Goal: Find specific page/section: Find specific page/section

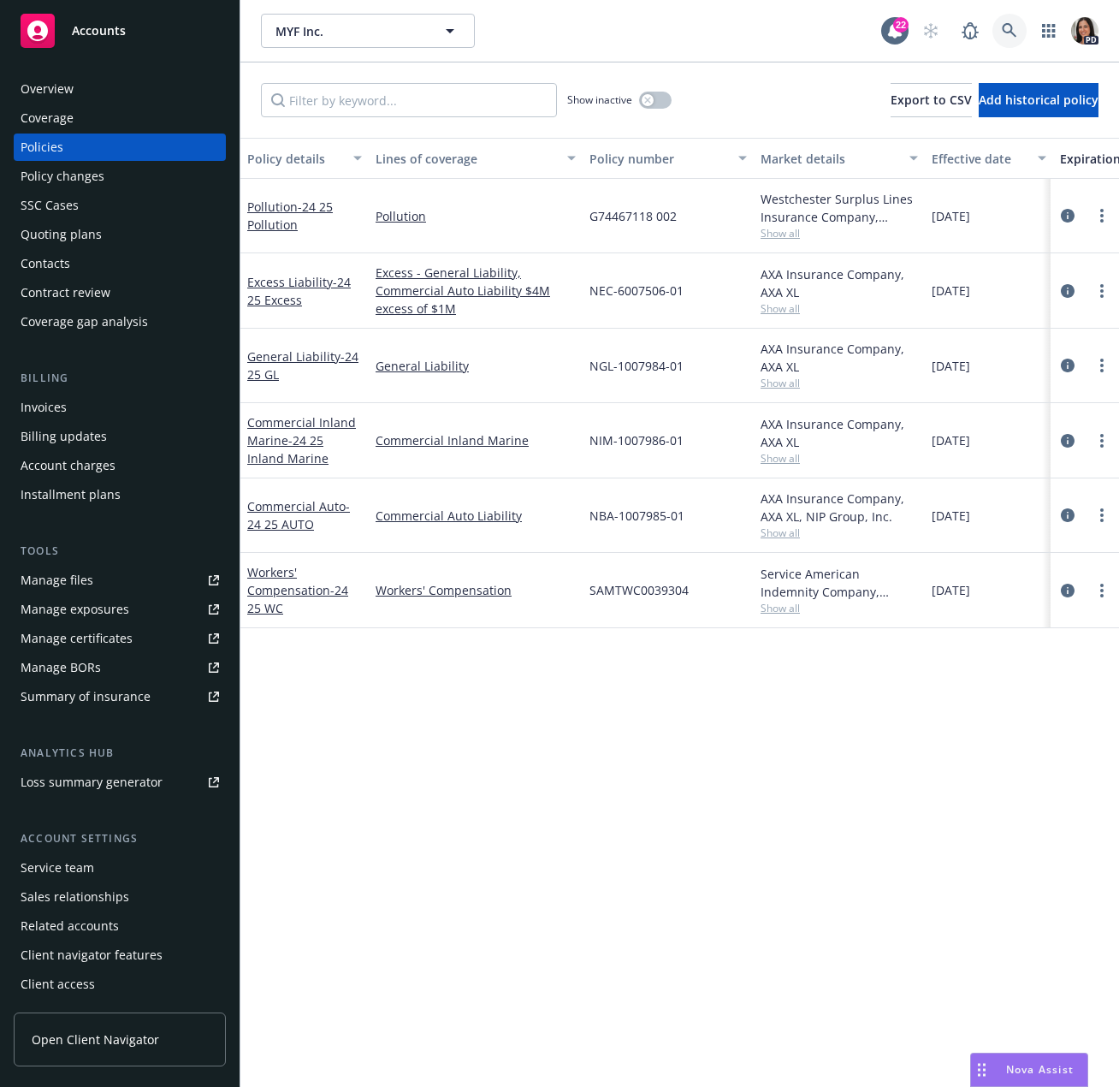
click at [1014, 27] on icon at bounding box center [1009, 30] width 15 height 15
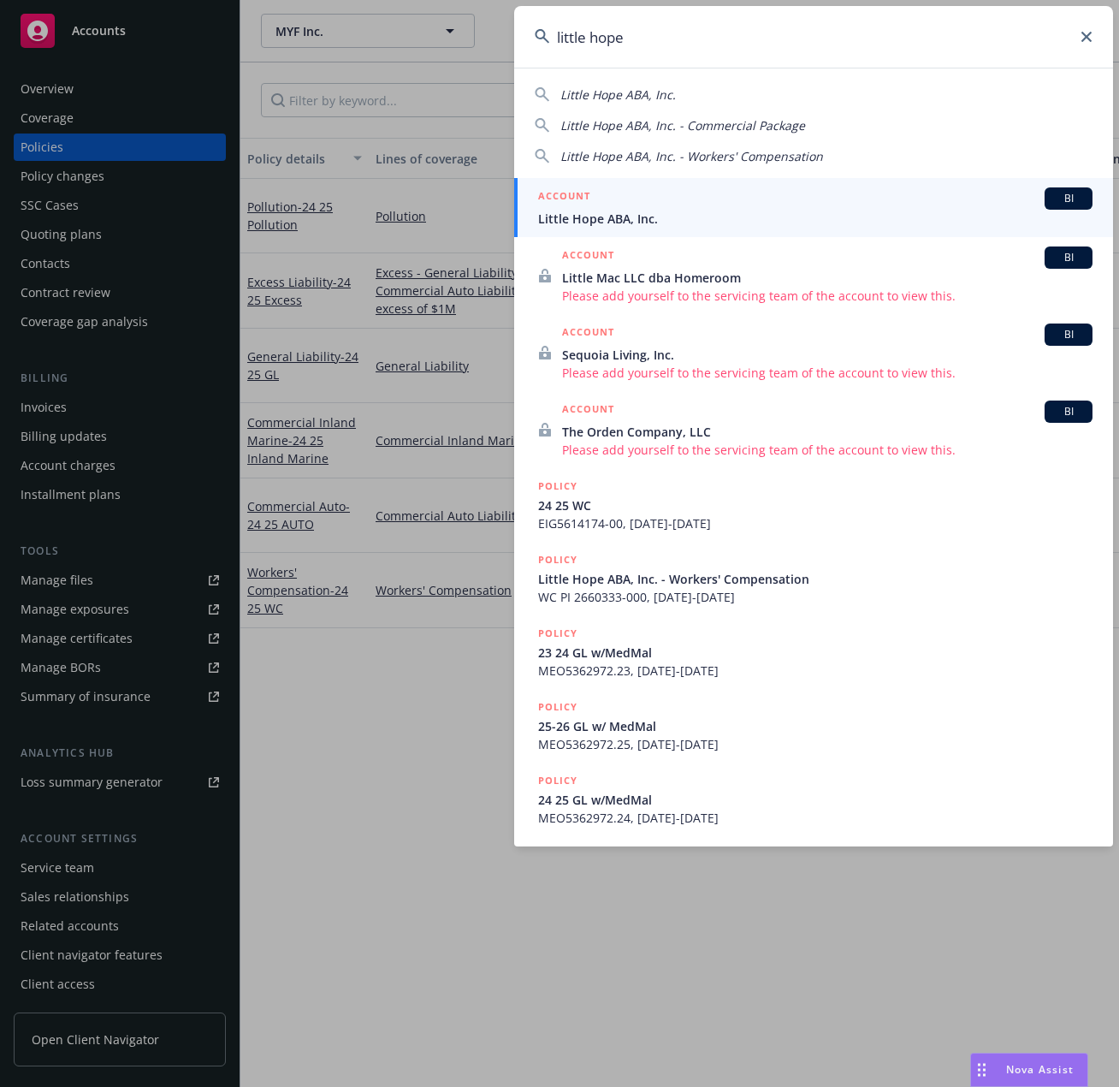
type input "little hope"
click at [614, 214] on span "Little Hope ABA, Inc." at bounding box center [815, 219] width 555 height 18
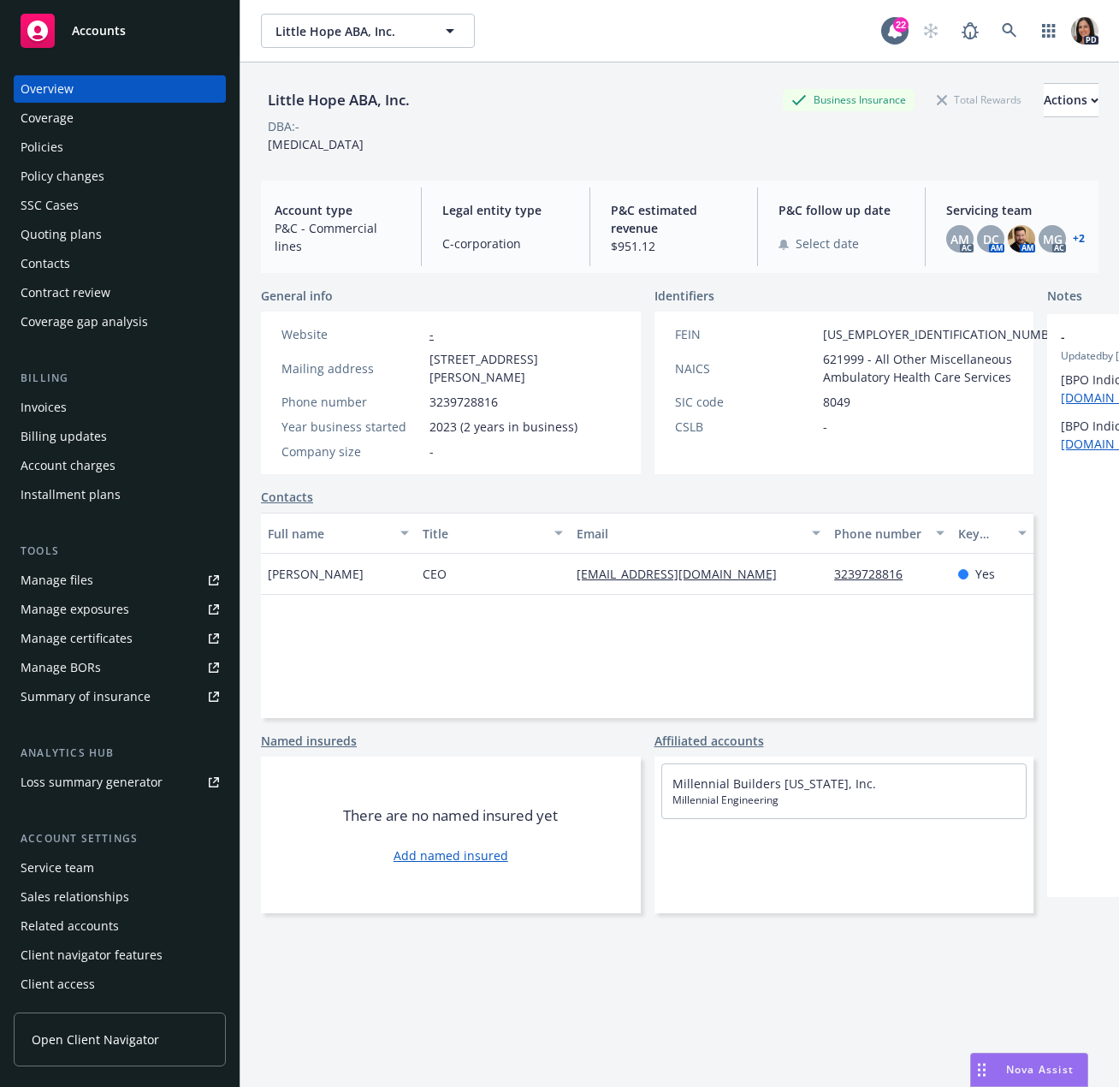
click at [103, 144] on div "Policies" at bounding box center [120, 147] width 199 height 27
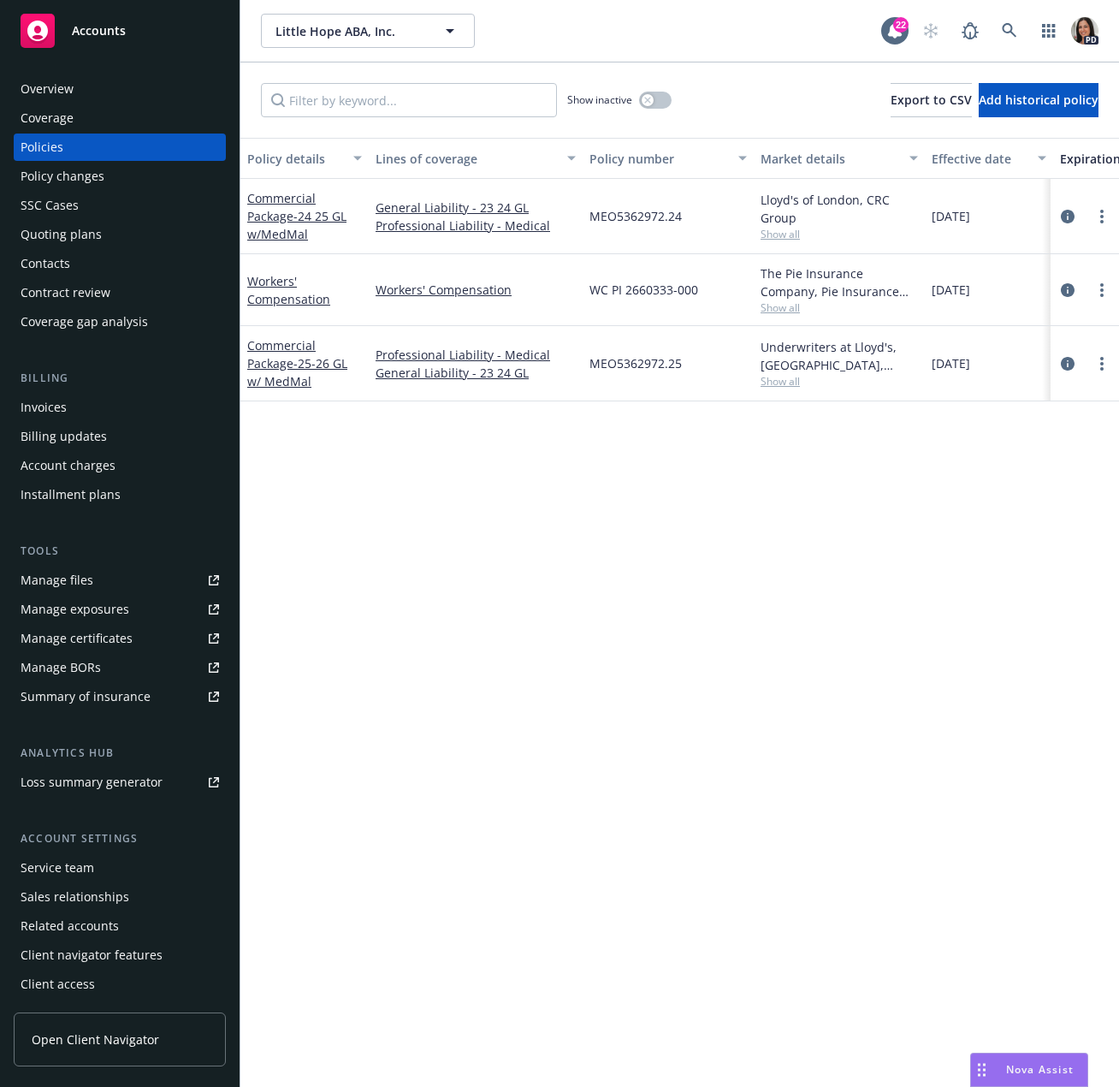
click at [45, 234] on div "Quoting plans" at bounding box center [61, 234] width 81 height 27
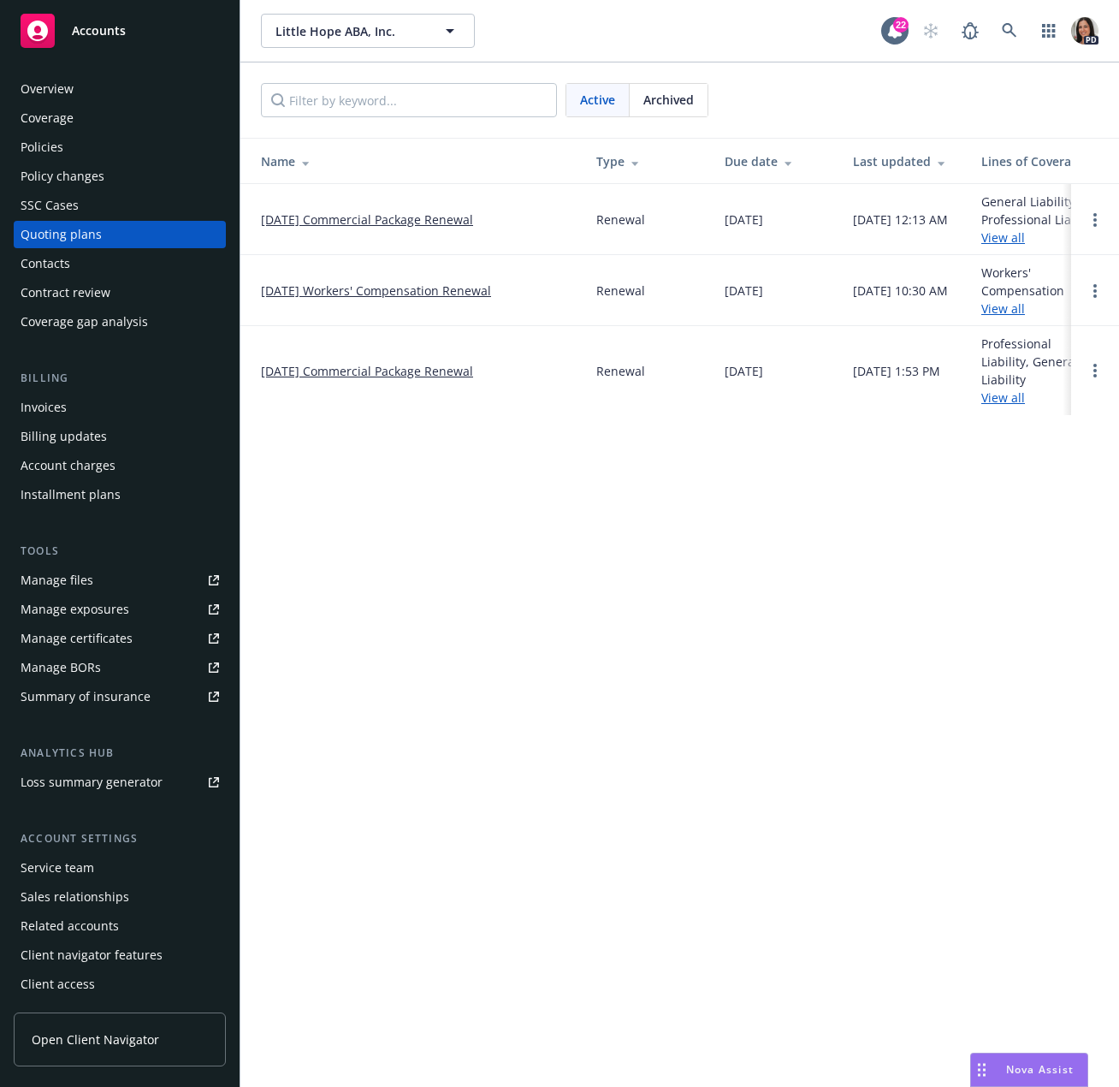
click at [117, 139] on div "Policies" at bounding box center [120, 147] width 199 height 27
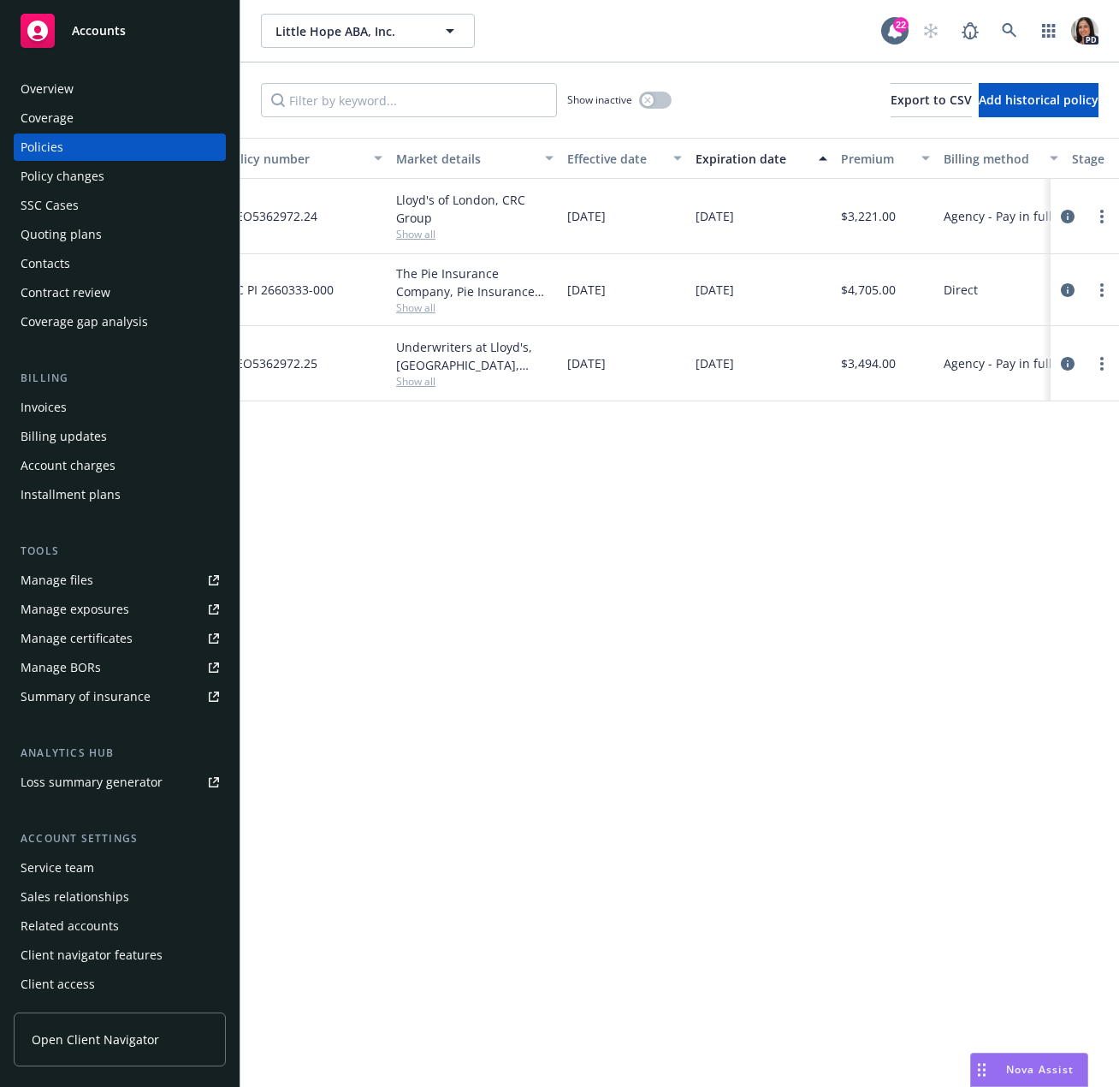
scroll to position [0, 366]
click at [99, 79] on div "Overview" at bounding box center [120, 88] width 199 height 27
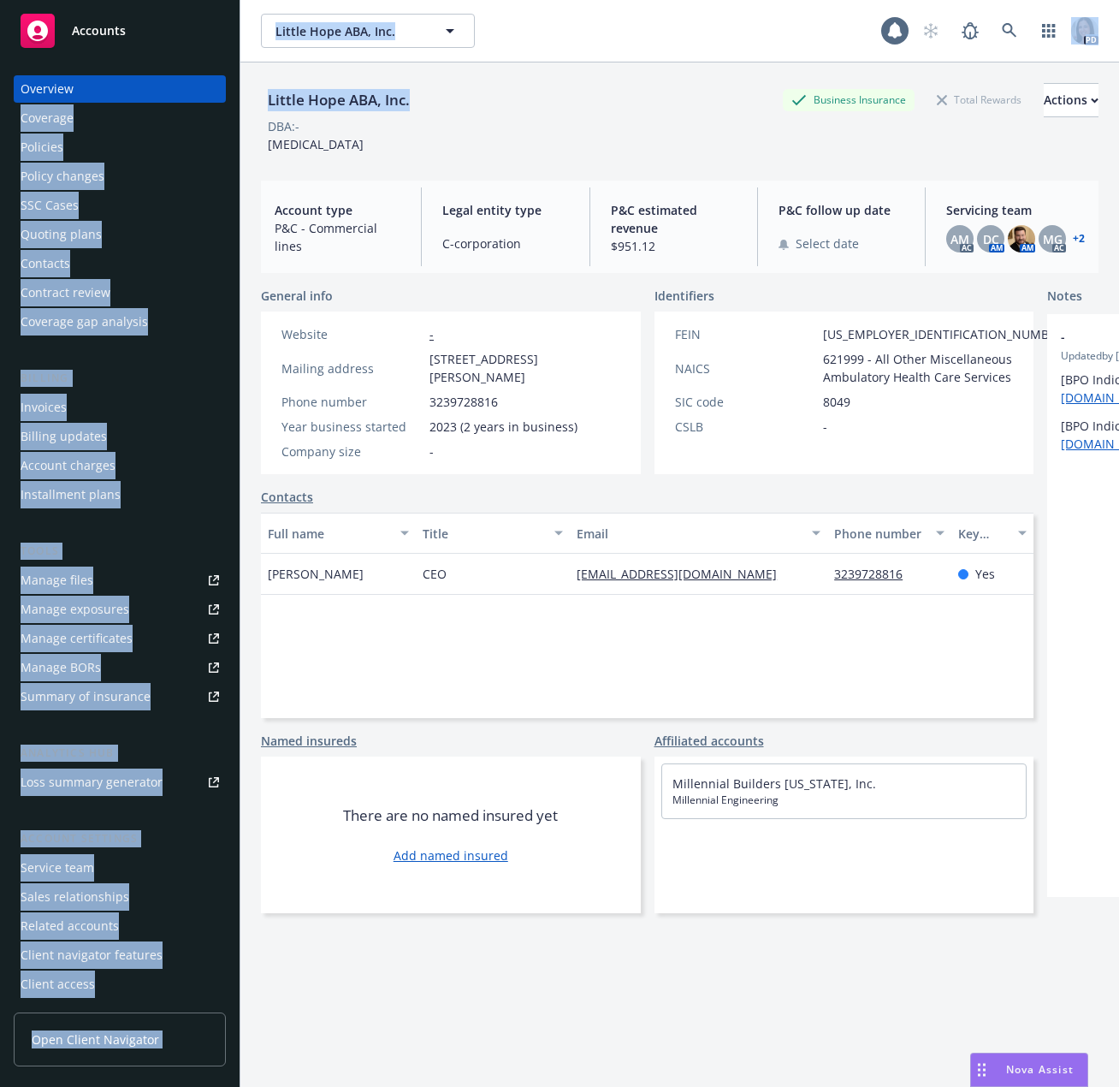
drag, startPoint x: 409, startPoint y: 101, endPoint x: 194, endPoint y: 103, distance: 214.8
click at [194, 103] on div "Accounts Overview Coverage Policies Policy changes SSC Cases Quoting plans Cont…" at bounding box center [559, 543] width 1119 height 1087
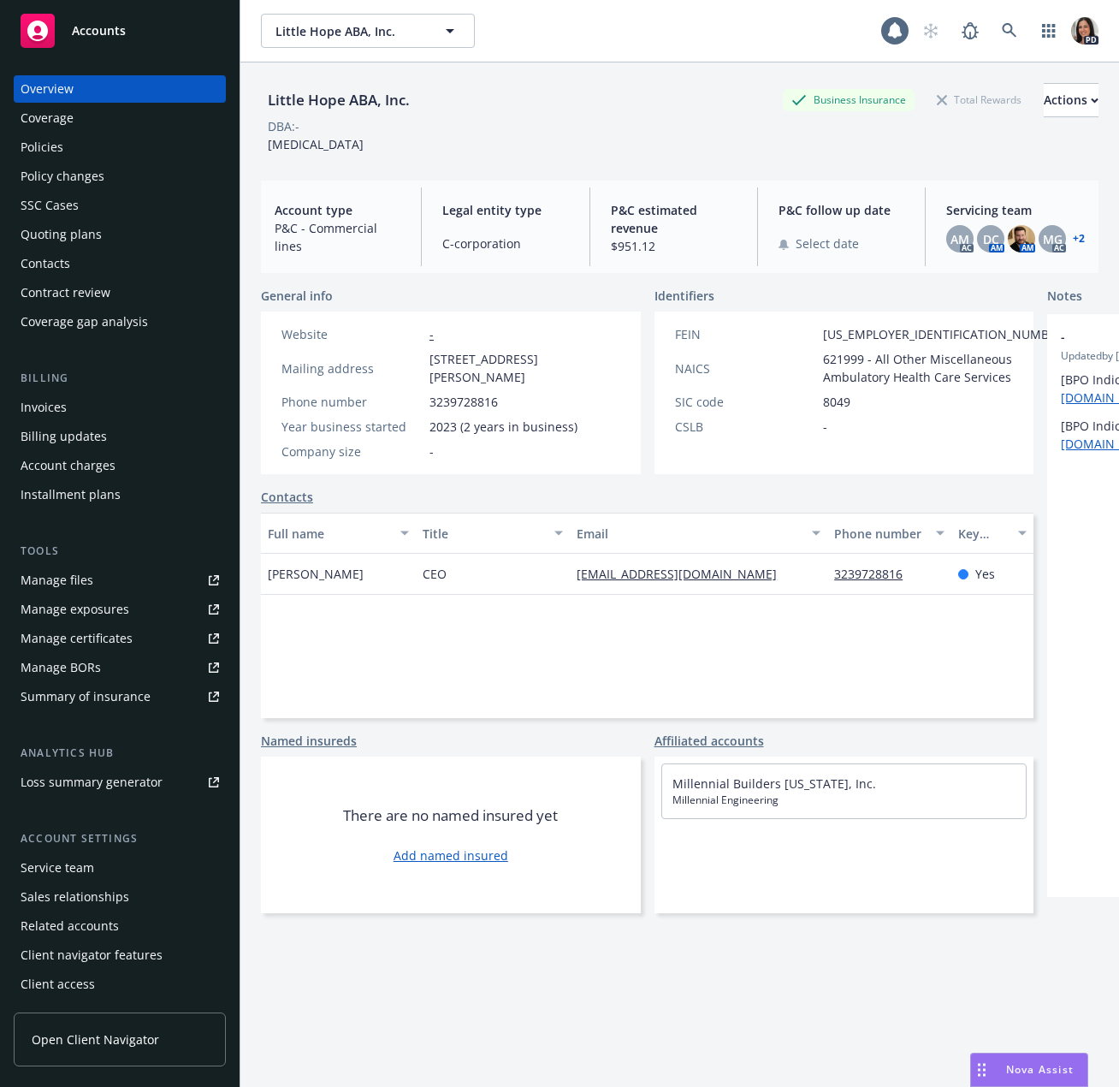
click at [440, 157] on div "Little Hope ABA, Inc. Business Insurance Total Rewards Actions DBA: - [MEDICAL_…" at bounding box center [680, 114] width 838 height 104
drag, startPoint x: 419, startPoint y: 100, endPoint x: 264, endPoint y: 102, distance: 154.9
click at [264, 102] on div "Little Hope ABA, Inc. Business Insurance Total Rewards Actions" at bounding box center [680, 100] width 838 height 34
copy div "Little Hope ABA, Inc."
